Goal: Find specific page/section: Find specific page/section

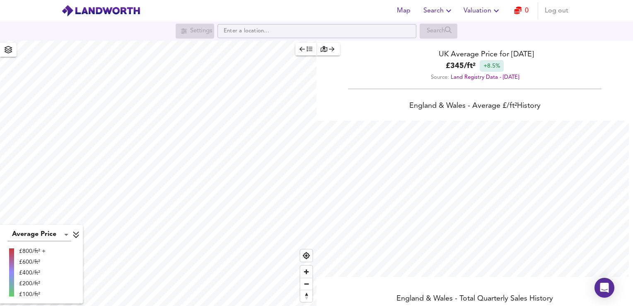
scroll to position [306, 633]
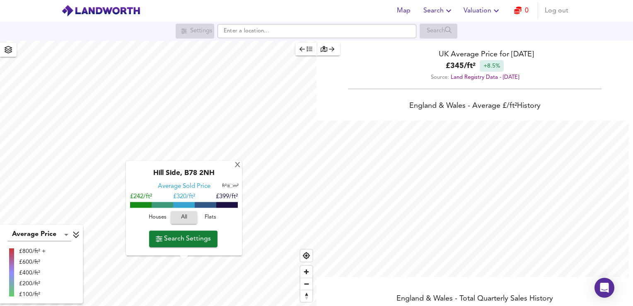
click at [245, 206] on div "X Hill Side, B78 2NH Average Sold Price ft² m² £242/ft² £ 320/ft² £399/ft² Hous…" at bounding box center [158, 173] width 316 height 265
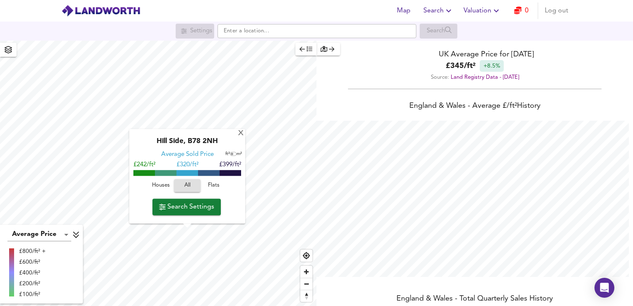
click at [237, 132] on div "X Hill Side, B78 2NH Average Sold Price ft² m² £242/ft² £ 320/ft² £399/ft² Hous…" at bounding box center [187, 176] width 116 height 94
drag, startPoint x: 237, startPoint y: 132, endPoint x: 243, endPoint y: 132, distance: 5.8
click at [243, 132] on div "X" at bounding box center [240, 134] width 7 height 8
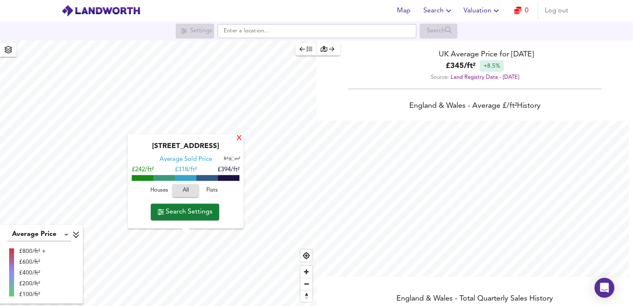
click at [237, 136] on div "X" at bounding box center [239, 139] width 7 height 8
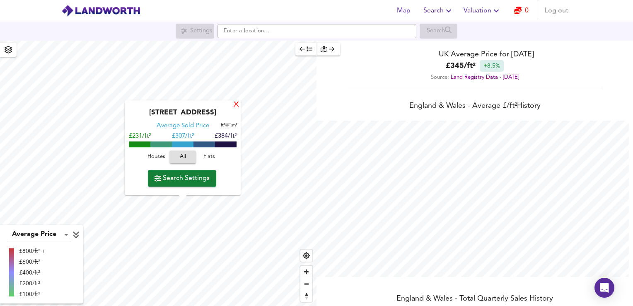
click at [235, 109] on div "X" at bounding box center [236, 105] width 7 height 8
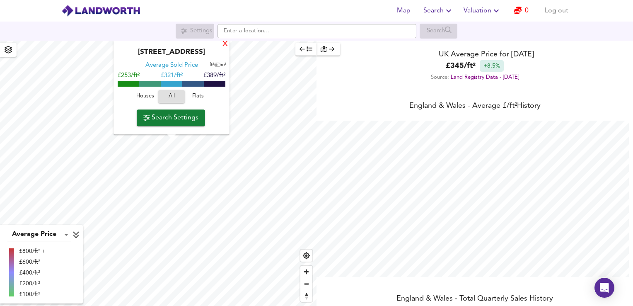
click at [224, 45] on div "X" at bounding box center [224, 45] width 7 height 8
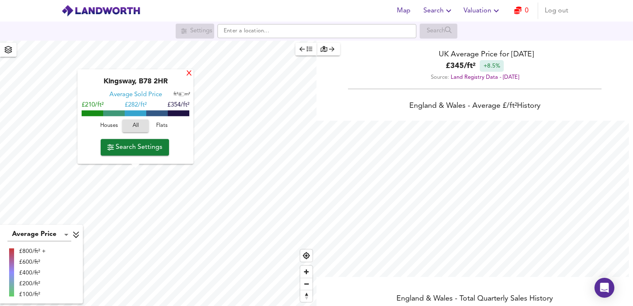
click at [188, 72] on div "X" at bounding box center [188, 74] width 7 height 8
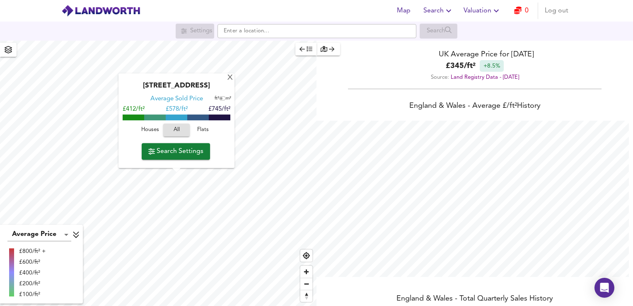
drag, startPoint x: 129, startPoint y: 87, endPoint x: 227, endPoint y: 85, distance: 98.1
click at [227, 85] on div "[STREET_ADDRESS]" at bounding box center [177, 88] width 108 height 13
copy div "[STREET_ADDRESS]"
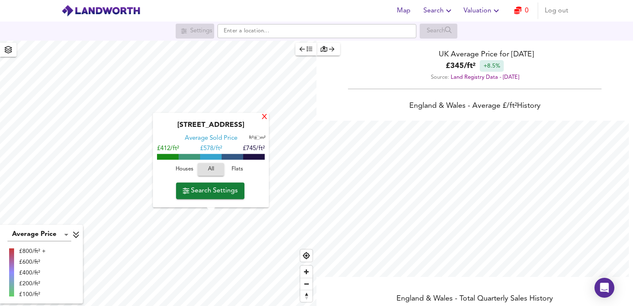
click at [262, 116] on div "X" at bounding box center [264, 117] width 7 height 8
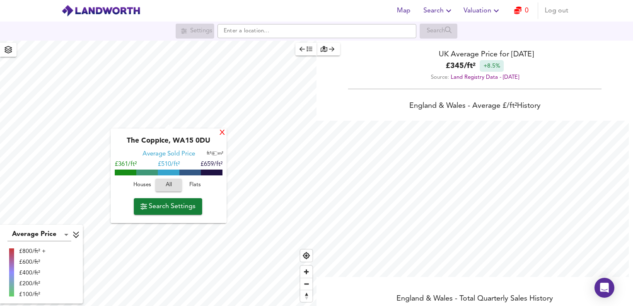
click at [220, 134] on div "X" at bounding box center [222, 133] width 7 height 8
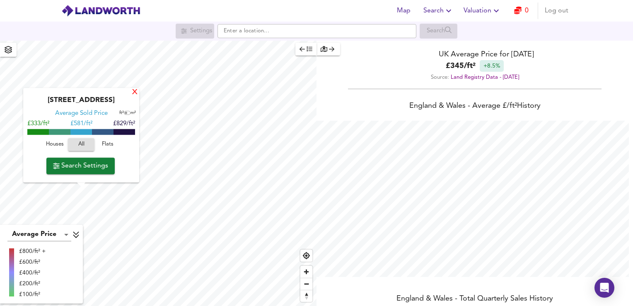
click at [134, 91] on div "X" at bounding box center [134, 93] width 7 height 8
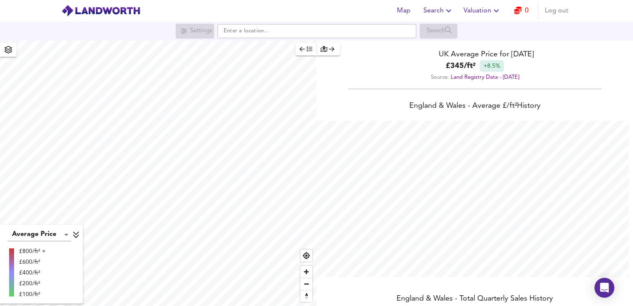
scroll to position [306, 633]
